Goal: Task Accomplishment & Management: Manage account settings

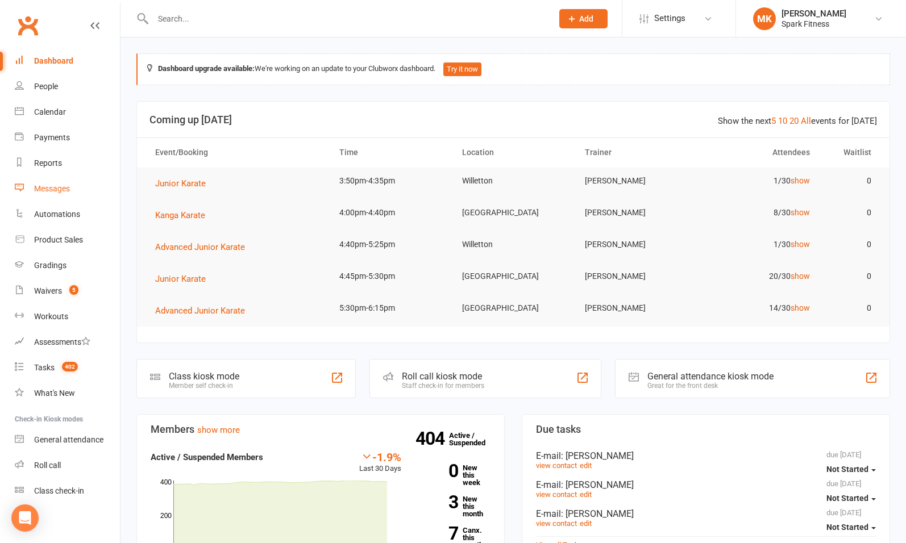
click at [53, 187] on div "Messages" at bounding box center [52, 188] width 36 height 9
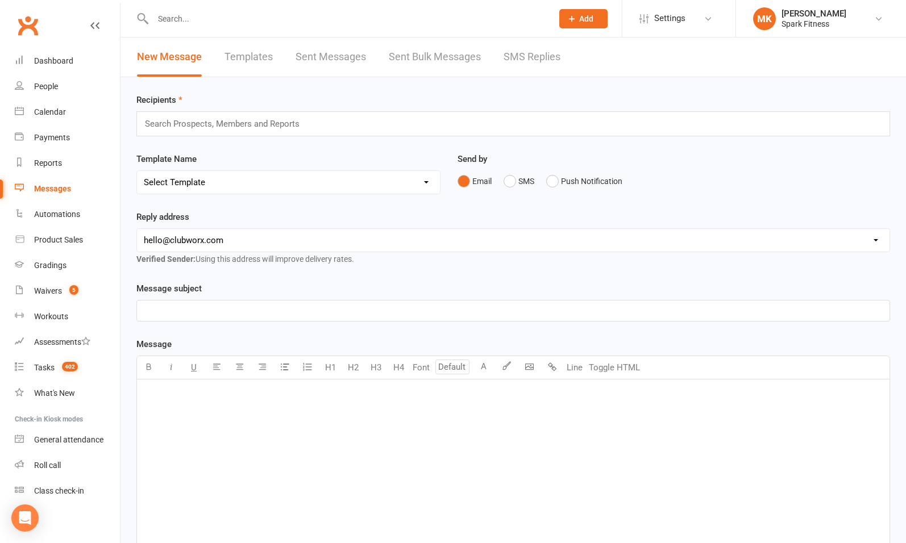
click at [338, 56] on link "Sent Messages" at bounding box center [330, 57] width 70 height 39
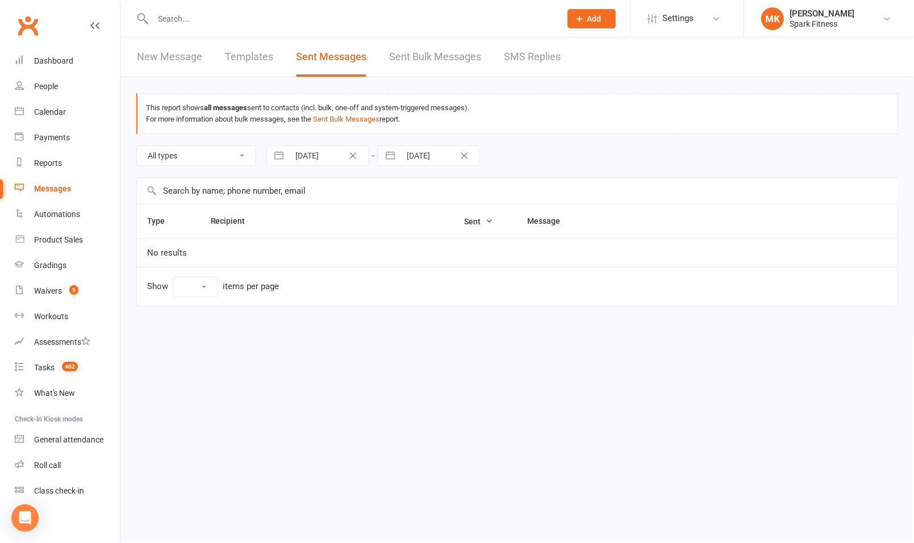
select select "10"
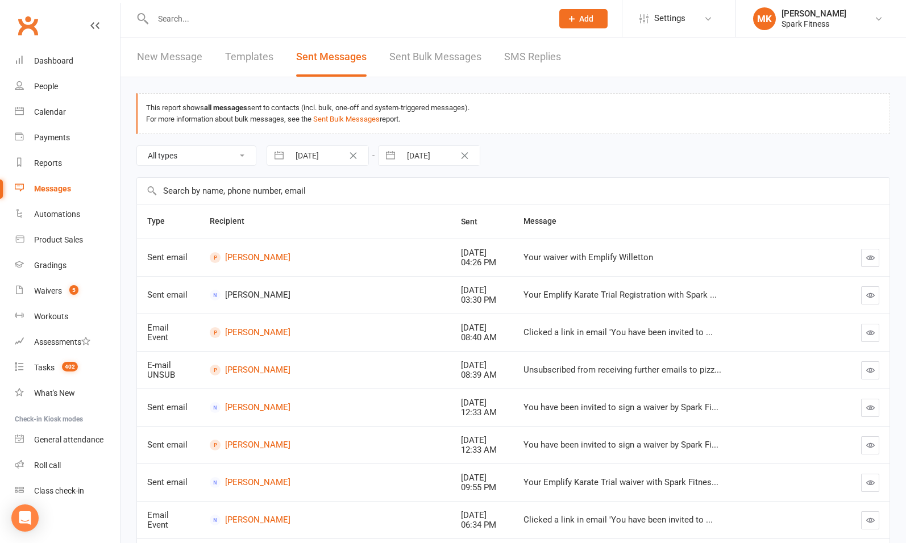
click at [415, 51] on link "Sent Bulk Messages" at bounding box center [435, 57] width 92 height 39
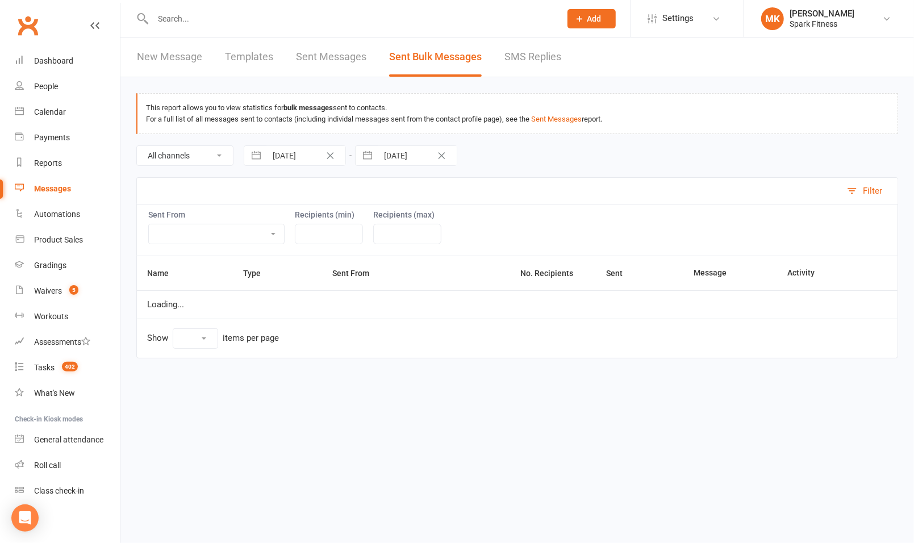
select select "10"
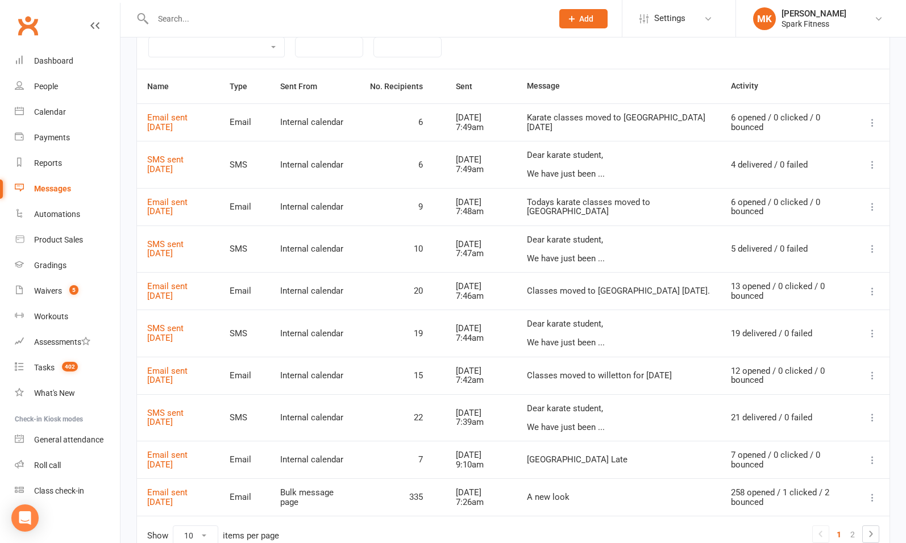
scroll to position [243, 0]
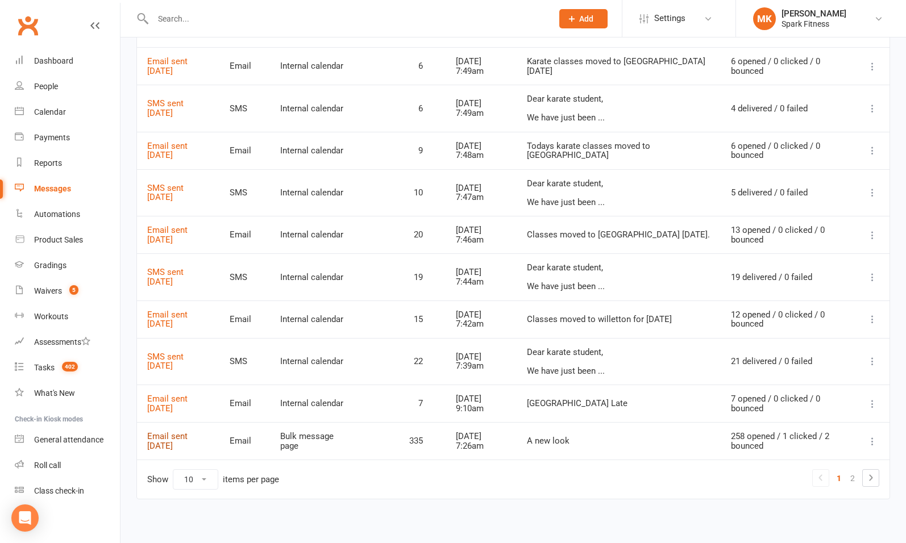
click at [184, 434] on link "Email sent 26 Sep 2025" at bounding box center [167, 441] width 40 height 20
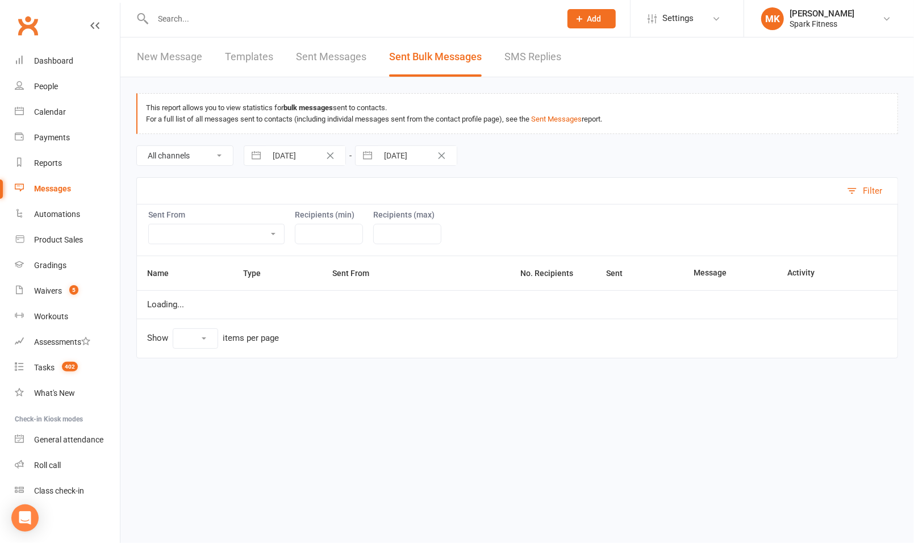
select select "10"
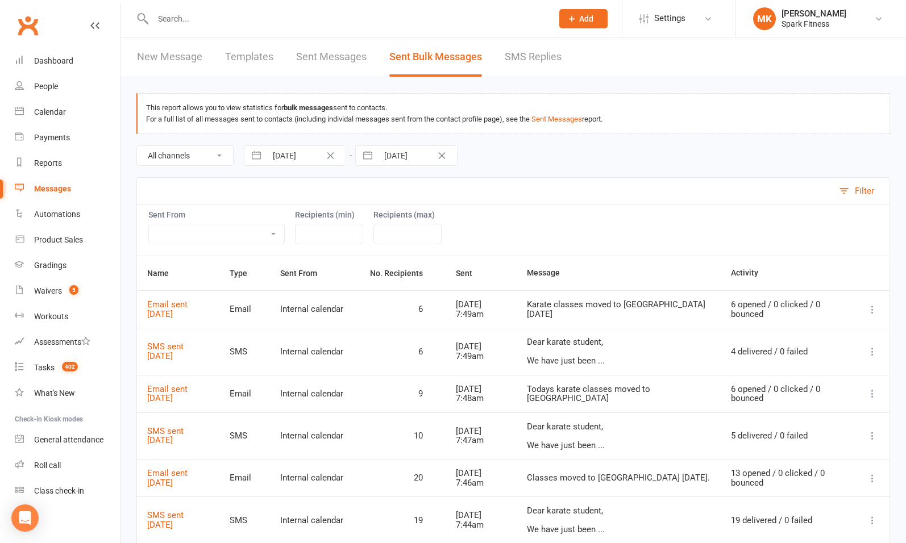
scroll to position [243, 0]
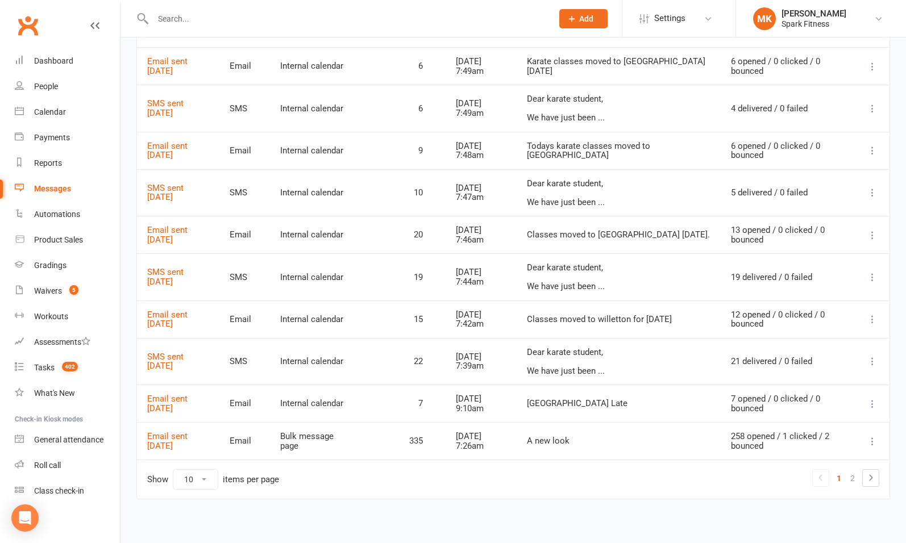
click at [876, 436] on icon at bounding box center [871, 441] width 11 height 11
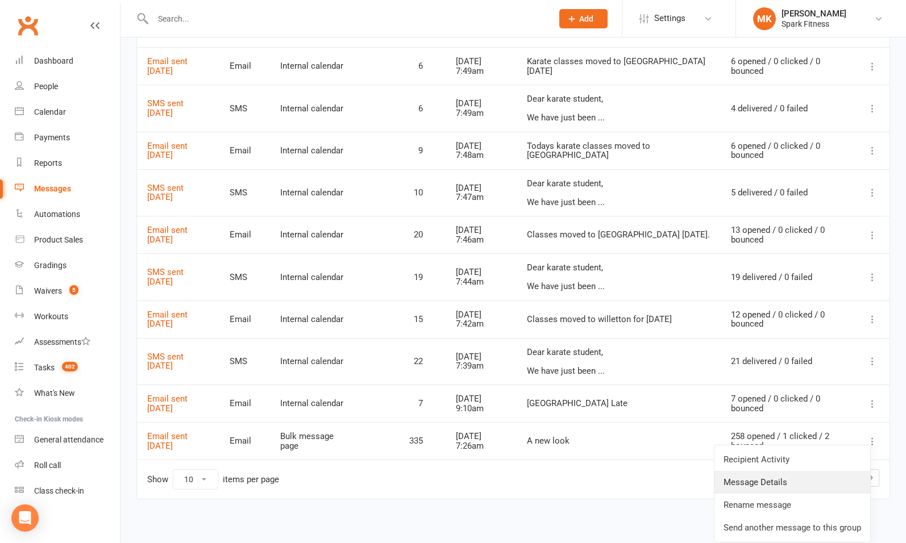
click at [767, 481] on link "Message Details" at bounding box center [792, 482] width 156 height 23
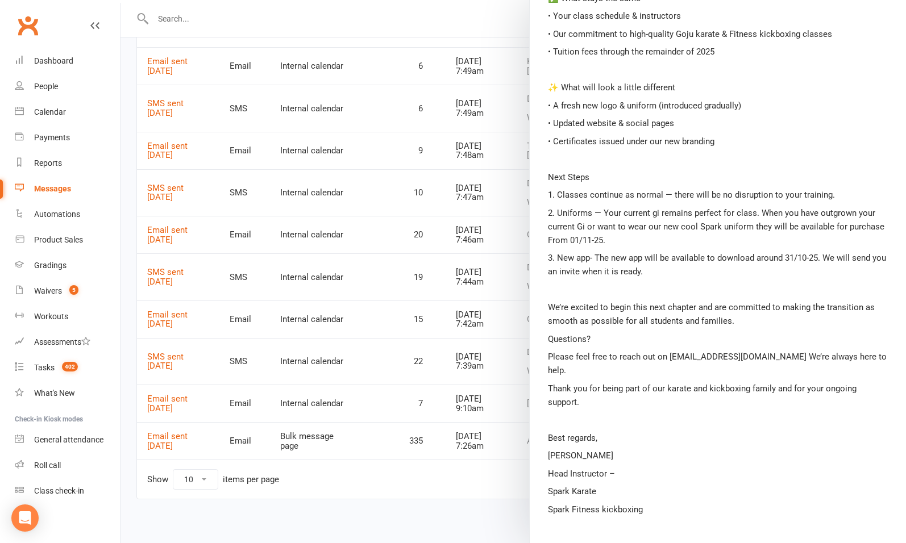
scroll to position [0, 0]
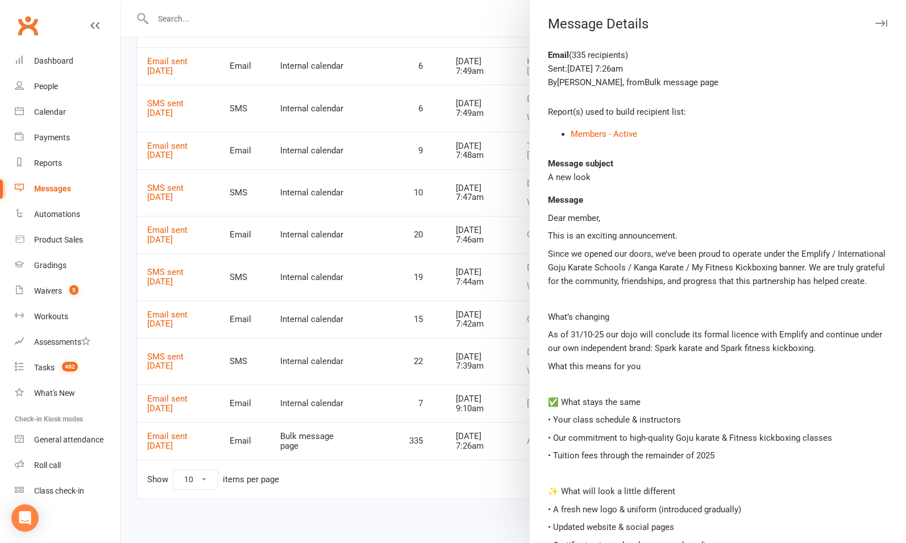
click at [875, 22] on icon "button" at bounding box center [881, 23] width 12 height 7
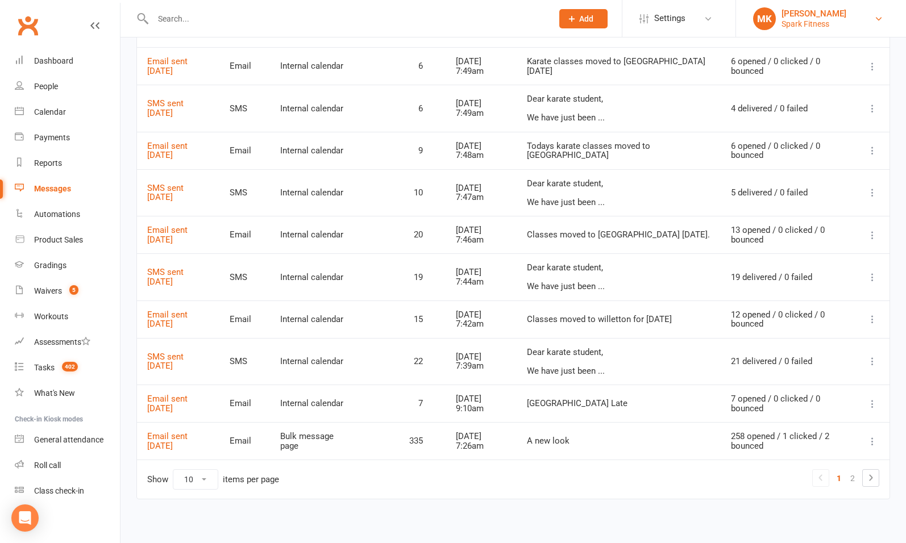
click at [829, 15] on div "[PERSON_NAME]" at bounding box center [813, 14] width 65 height 10
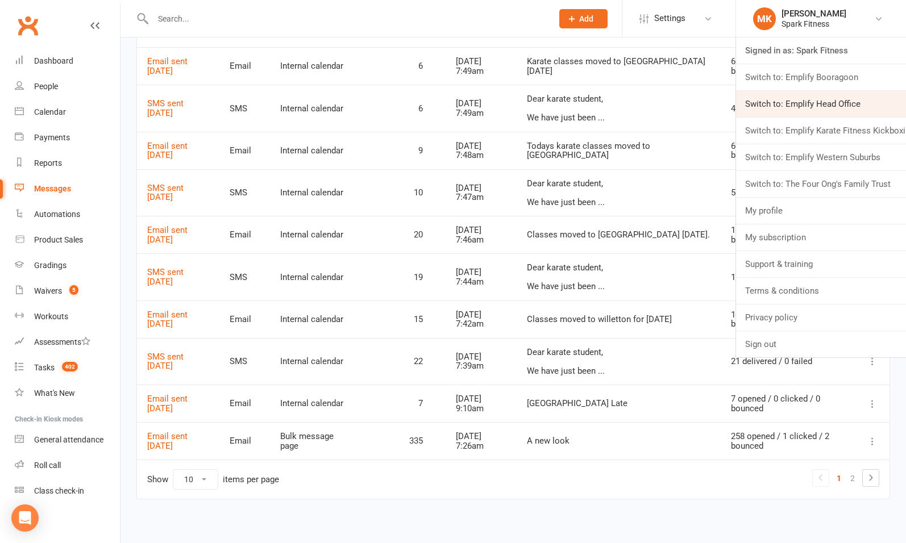
click at [796, 102] on link "Switch to: Emplify Head Office" at bounding box center [821, 104] width 170 height 26
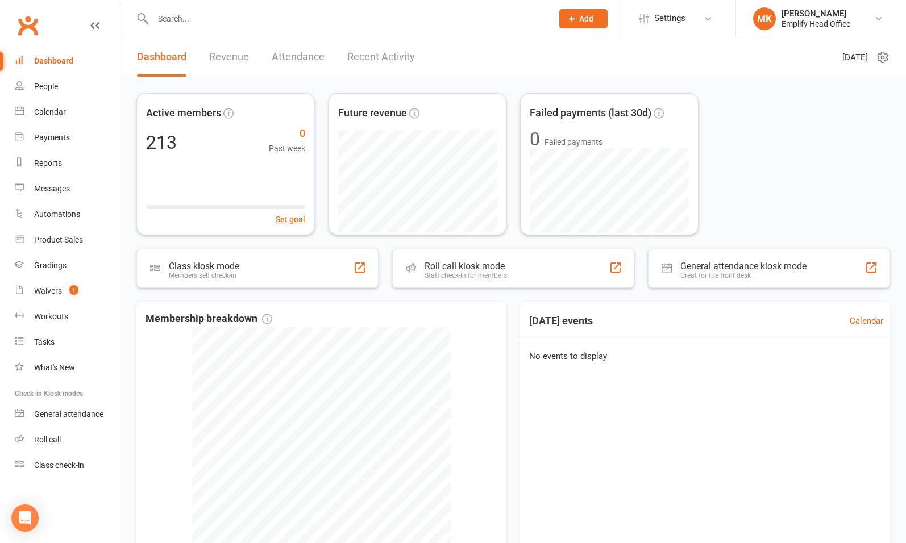
click at [677, 459] on div "[DATE] events Calendar No events to display" at bounding box center [705, 448] width 370 height 293
click at [49, 293] on div "Waivers" at bounding box center [48, 290] width 28 height 9
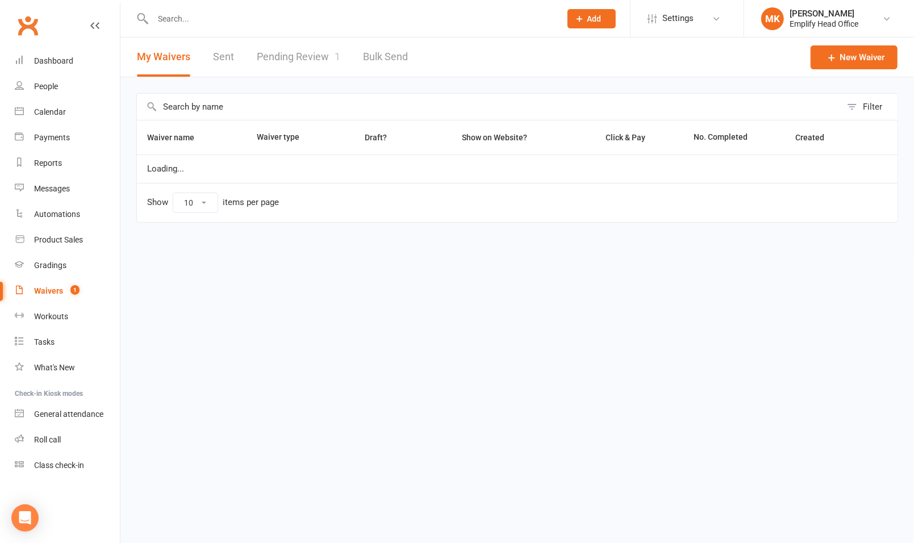
click at [321, 57] on link "Pending Review 1" at bounding box center [299, 57] width 84 height 39
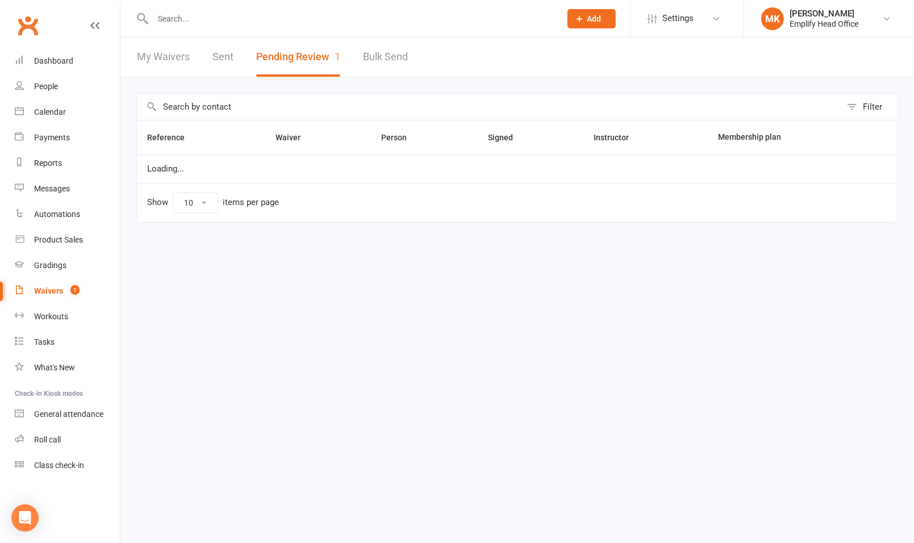
select select "50"
